Goal: Obtain resource: Obtain resource

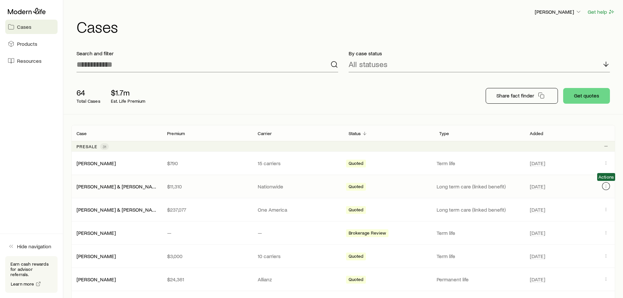
click at [606, 188] on icon "Client cases" at bounding box center [606, 186] width 5 height 5
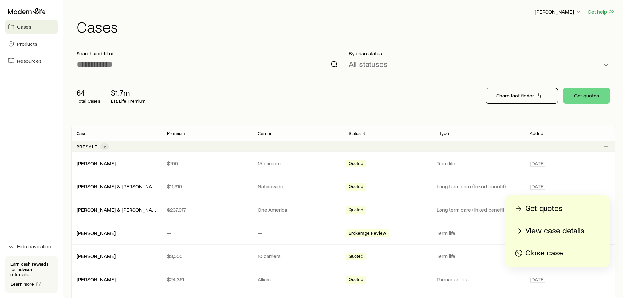
click at [542, 209] on p "Get quotes" at bounding box center [544, 209] width 37 height 10
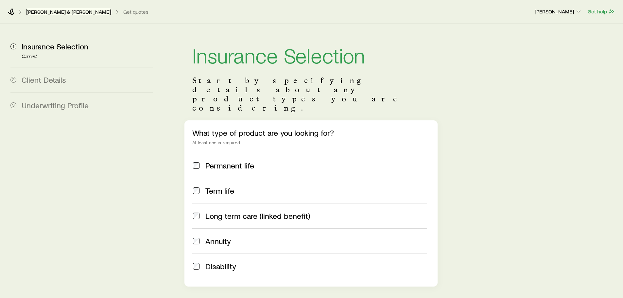
click at [52, 9] on link "[PERSON_NAME] & [PERSON_NAME]" at bounding box center [68, 12] width 85 height 6
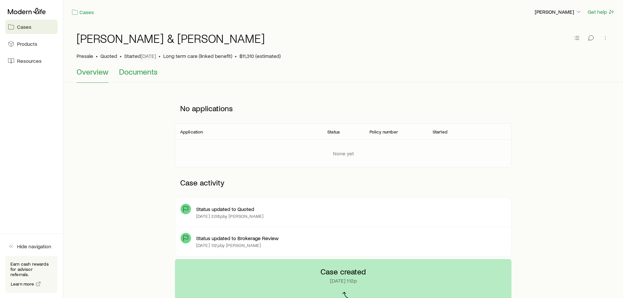
click at [137, 72] on span "Documents" at bounding box center [138, 71] width 39 height 9
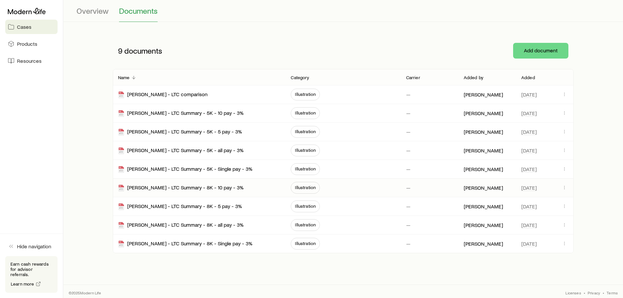
scroll to position [63, 0]
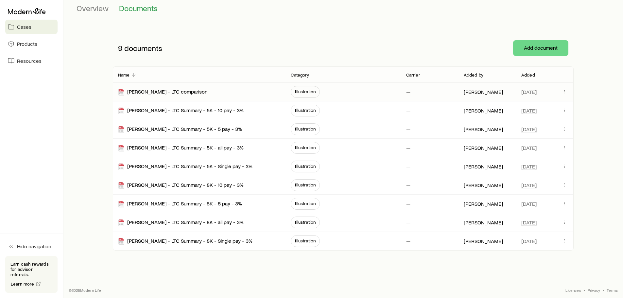
click at [309, 95] on span "Illustration" at bounding box center [305, 92] width 29 height 12
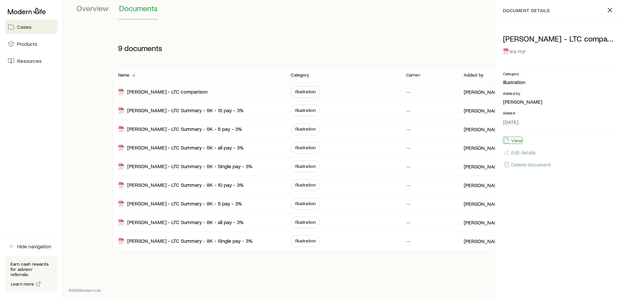
click at [514, 139] on button "View" at bounding box center [513, 140] width 20 height 7
